Goal: Find specific page/section: Find specific page/section

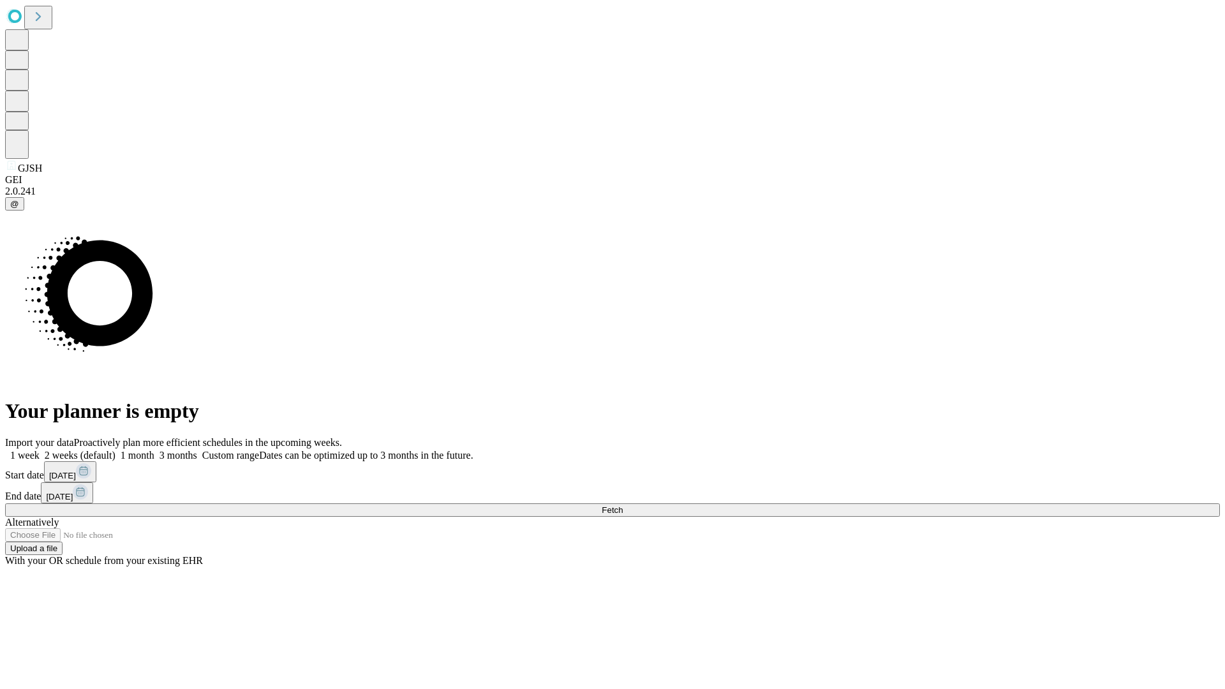
click at [623, 506] on span "Fetch" at bounding box center [612, 511] width 21 height 10
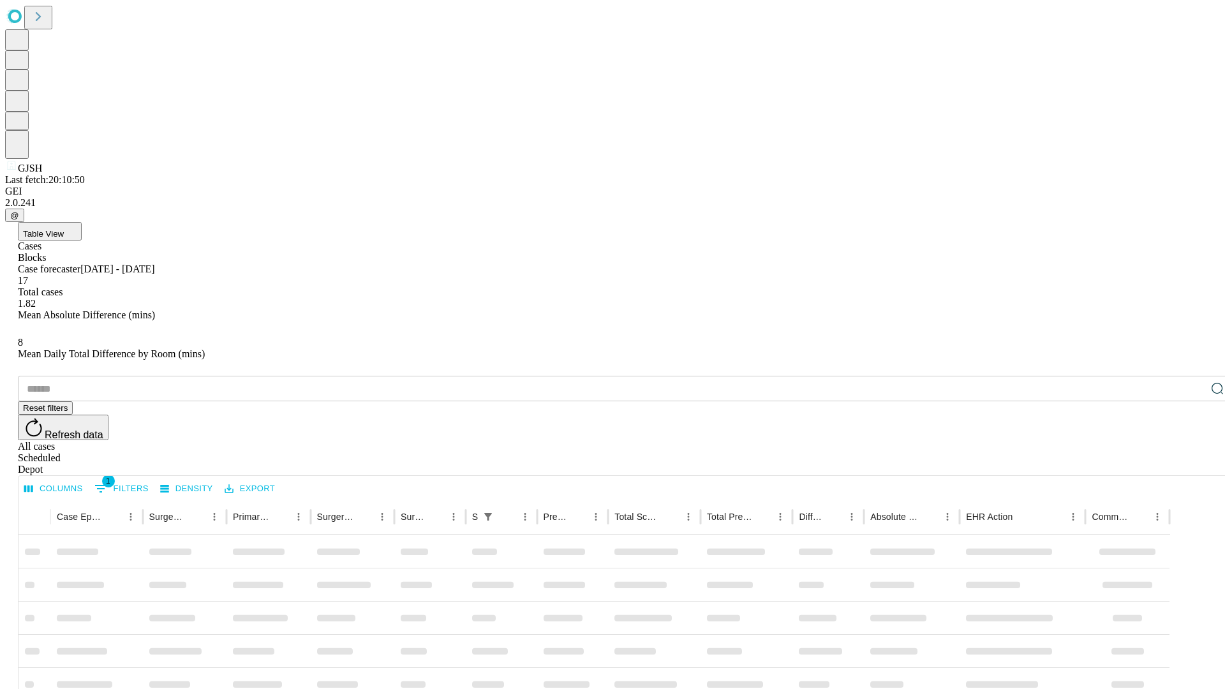
click at [1192, 464] on div "Depot" at bounding box center [625, 469] width 1215 height 11
